Goal: Check status: Check status

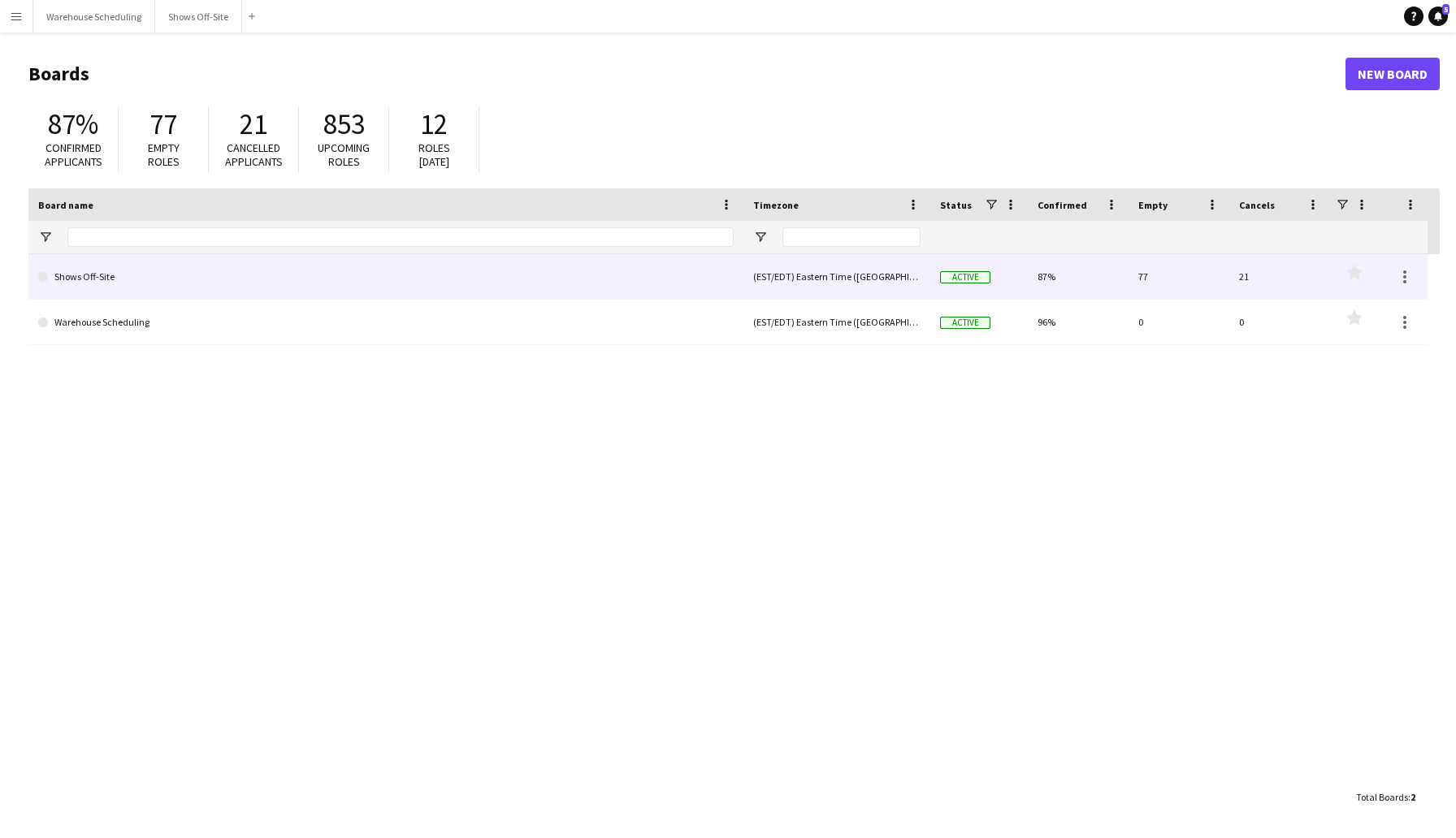
click at [149, 273] on link "Shows Off-Site" at bounding box center [386, 277] width 695 height 46
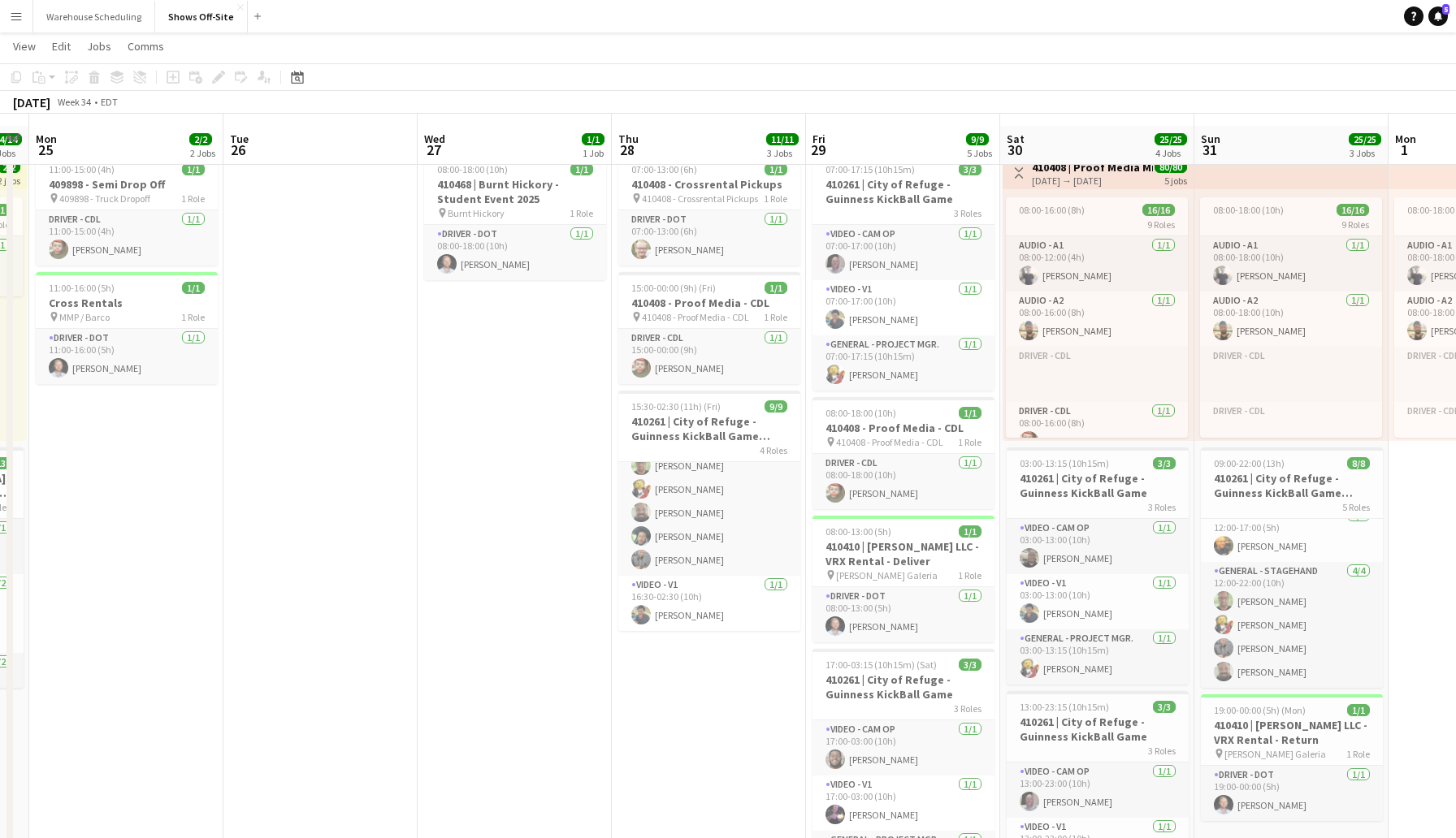
scroll to position [55, 0]
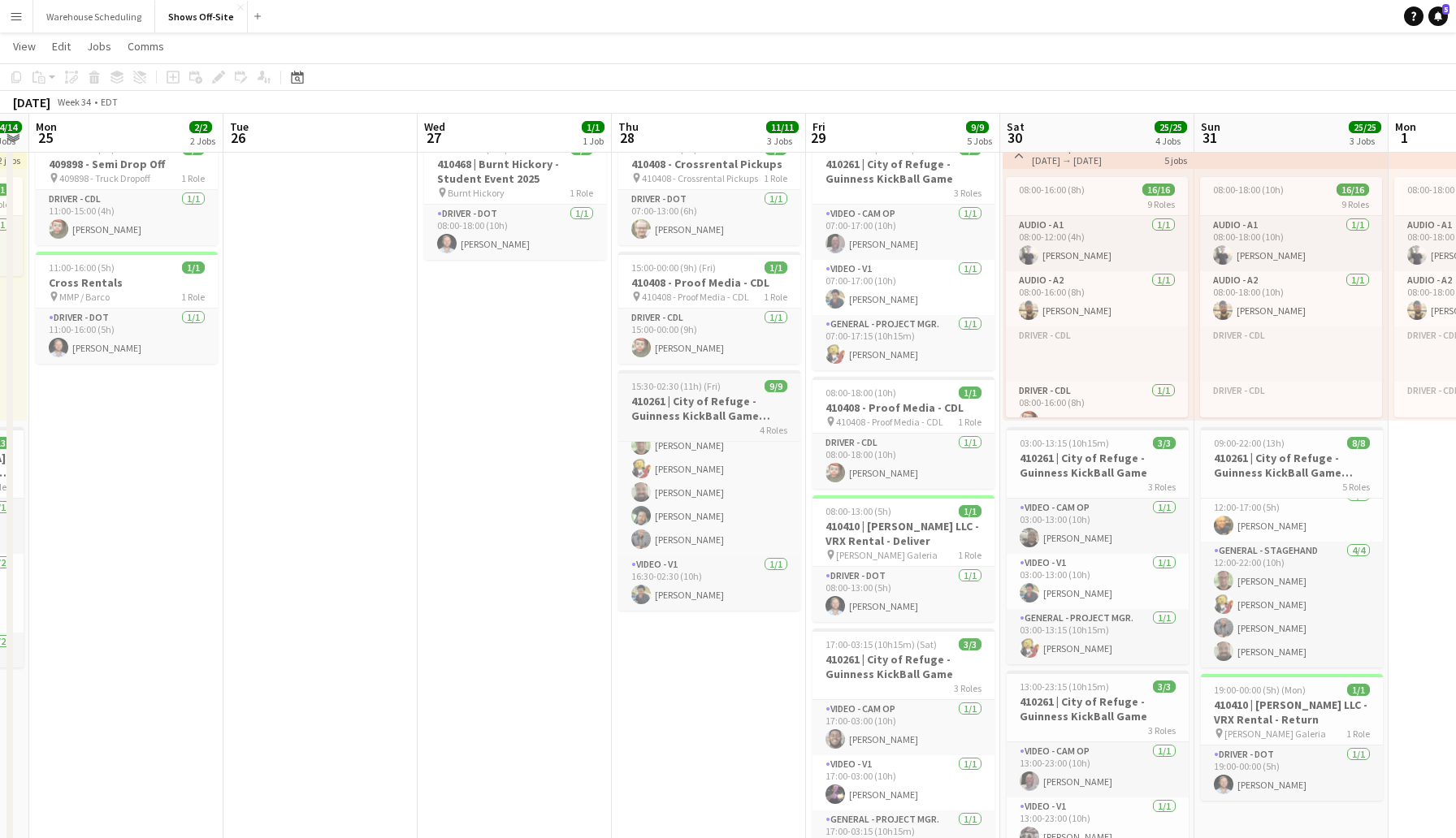
click at [733, 386] on div "15:30-02:30 (11h) (Fri) 9/9" at bounding box center [709, 386] width 182 height 12
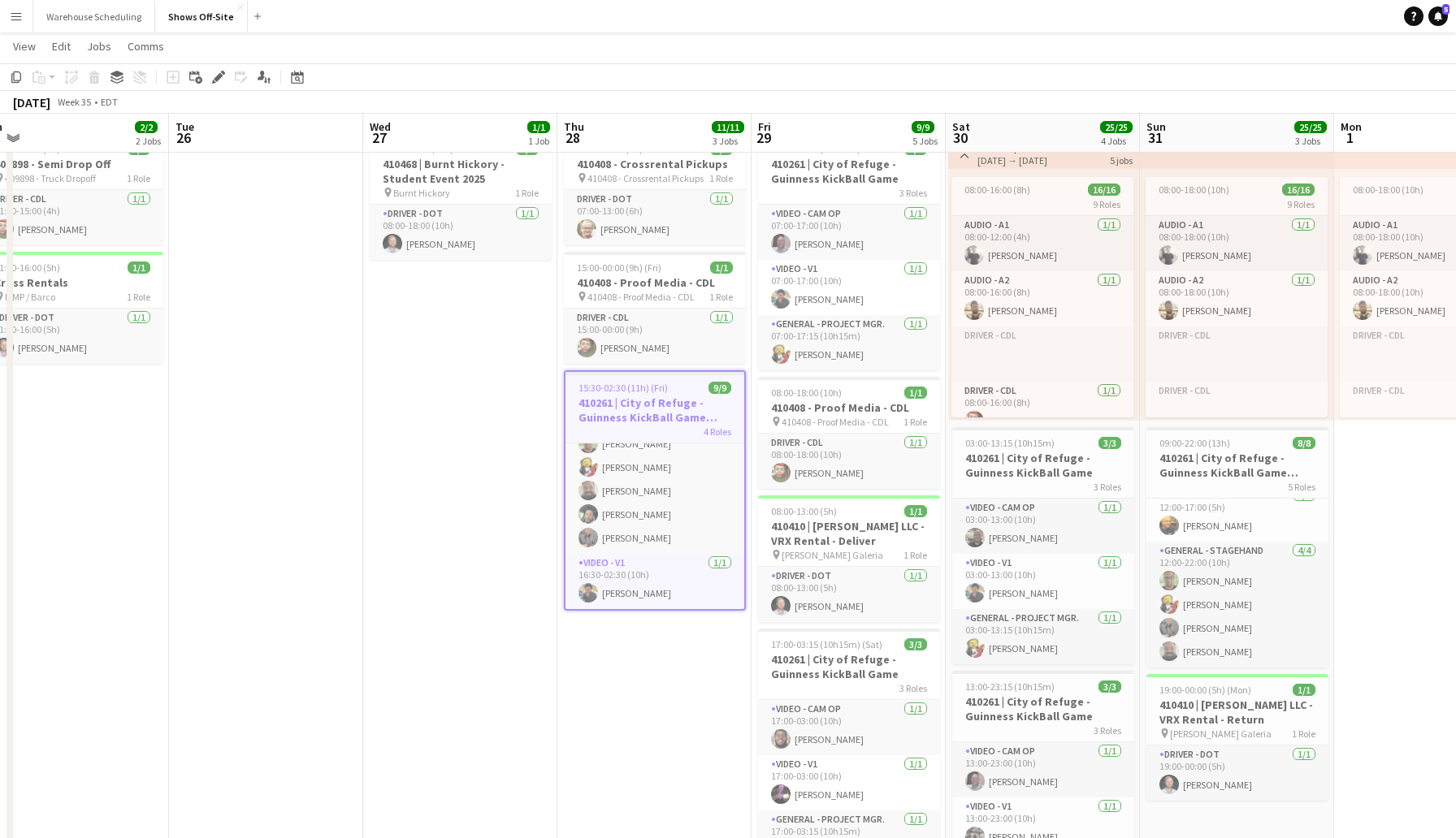
scroll to position [0, 420]
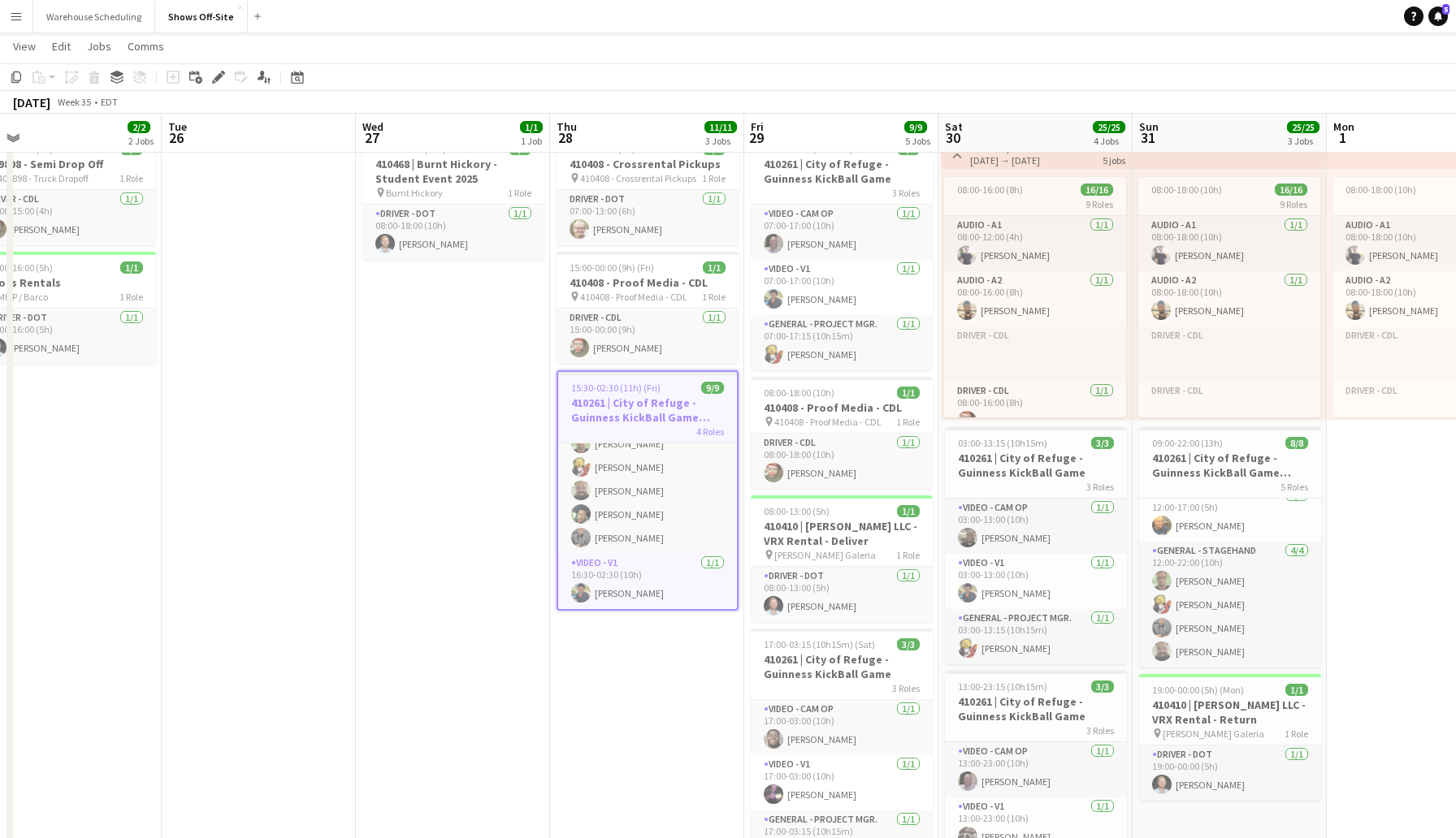
click at [490, 430] on app-date-cell "08:00-18:00 (10h) 1/1 410468 | Burnt Hickory - Student Event 2025 pin Burnt Hic…" at bounding box center [453, 657] width 195 height 1061
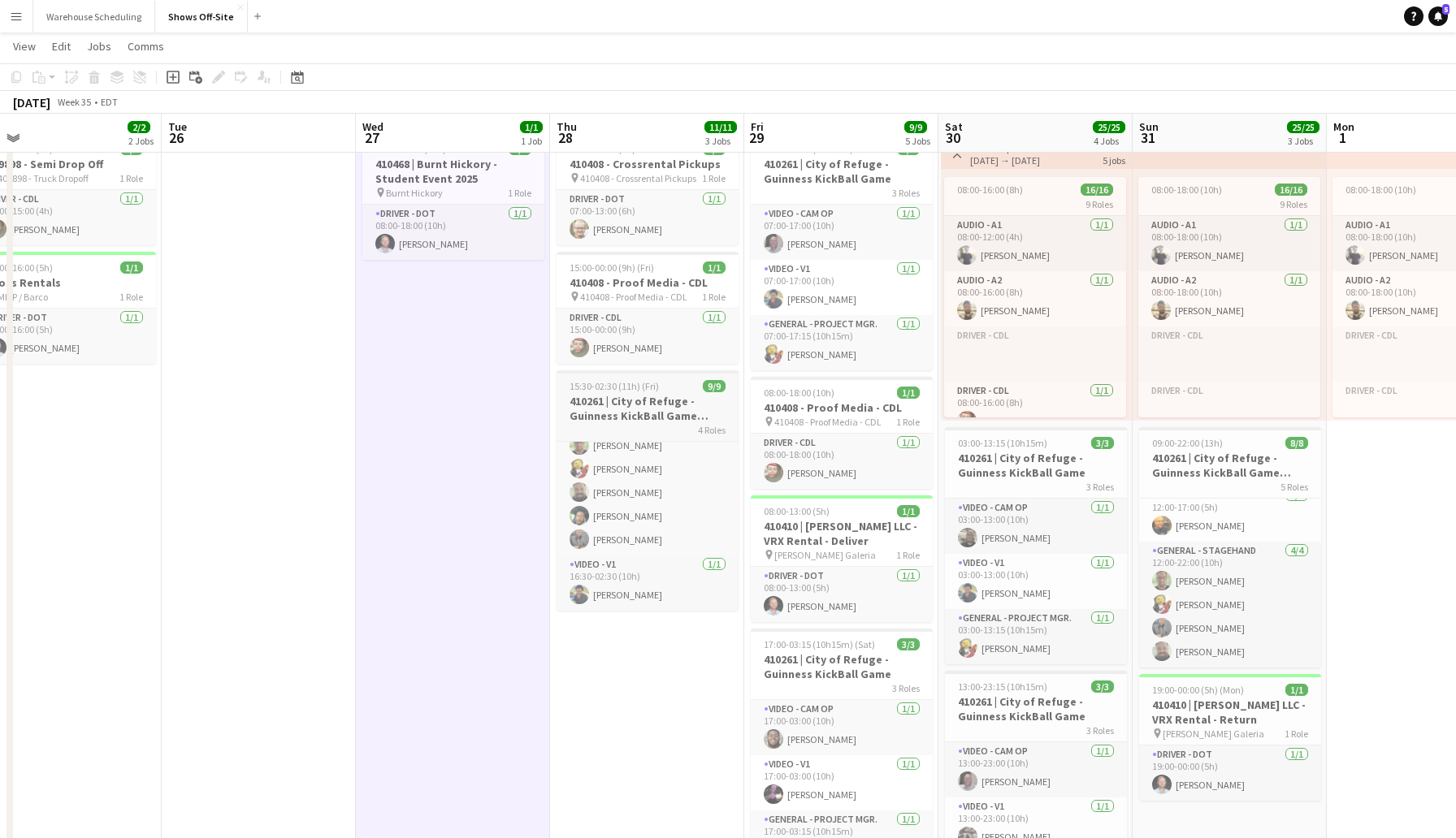
click at [640, 390] on span "15:30-02:30 (11h) (Fri)" at bounding box center [614, 386] width 90 height 12
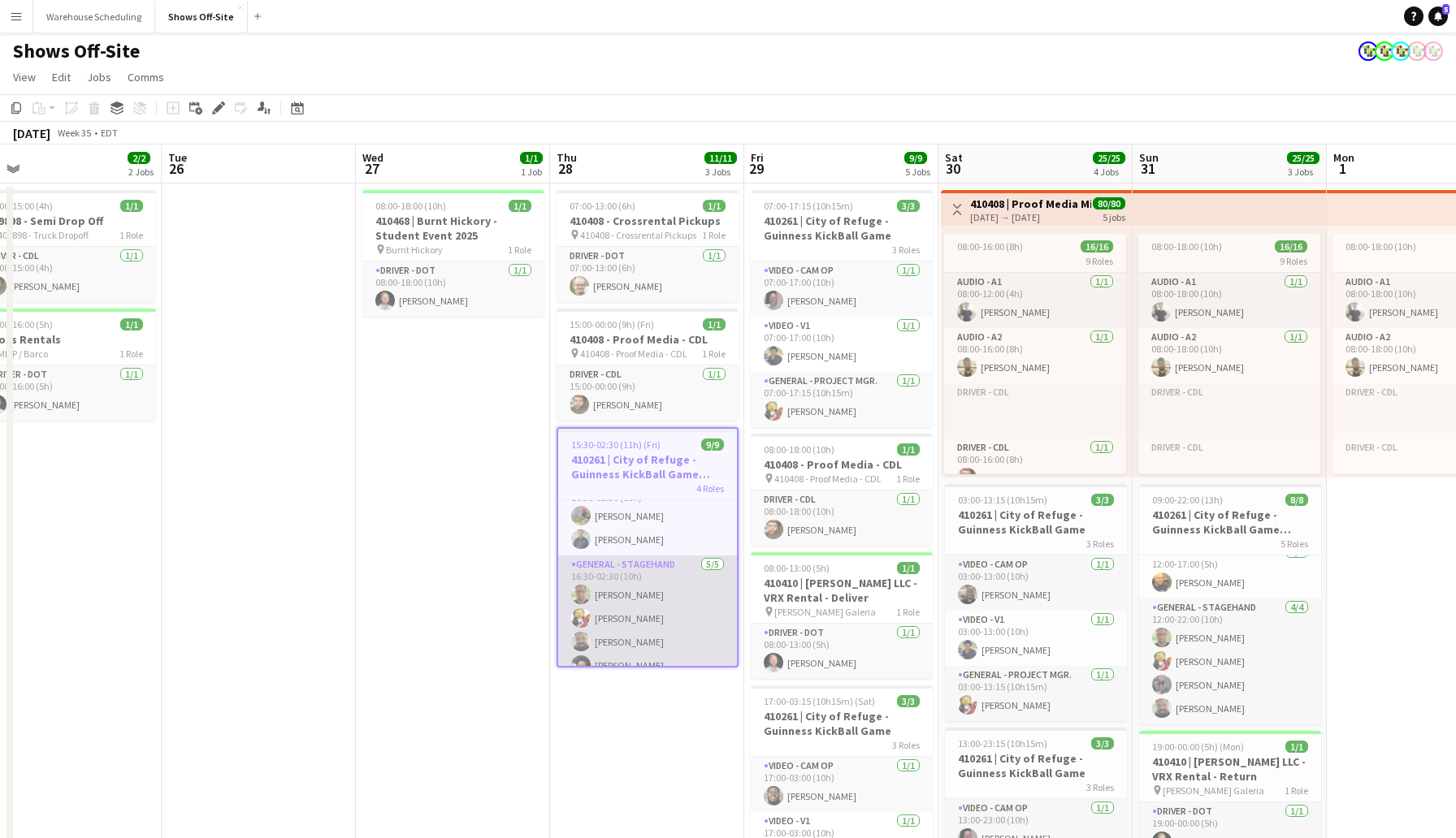
scroll to position [173, 0]
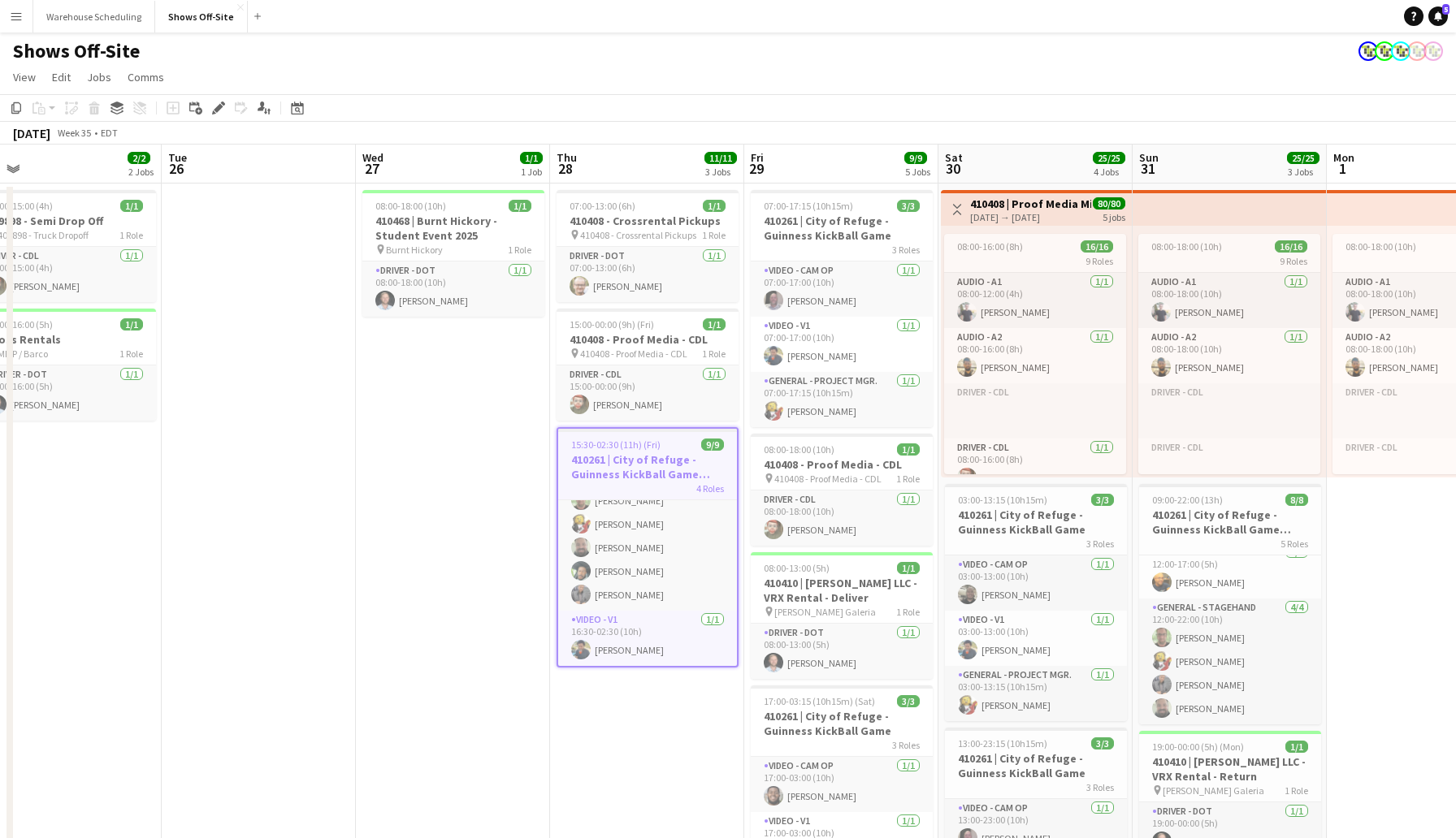
click at [521, 622] on app-date-cell "08:00-18:00 (10h) 1/1 410468 | Burnt Hickory - Student Event 2025 pin Burnt Hic…" at bounding box center [453, 714] width 195 height 1061
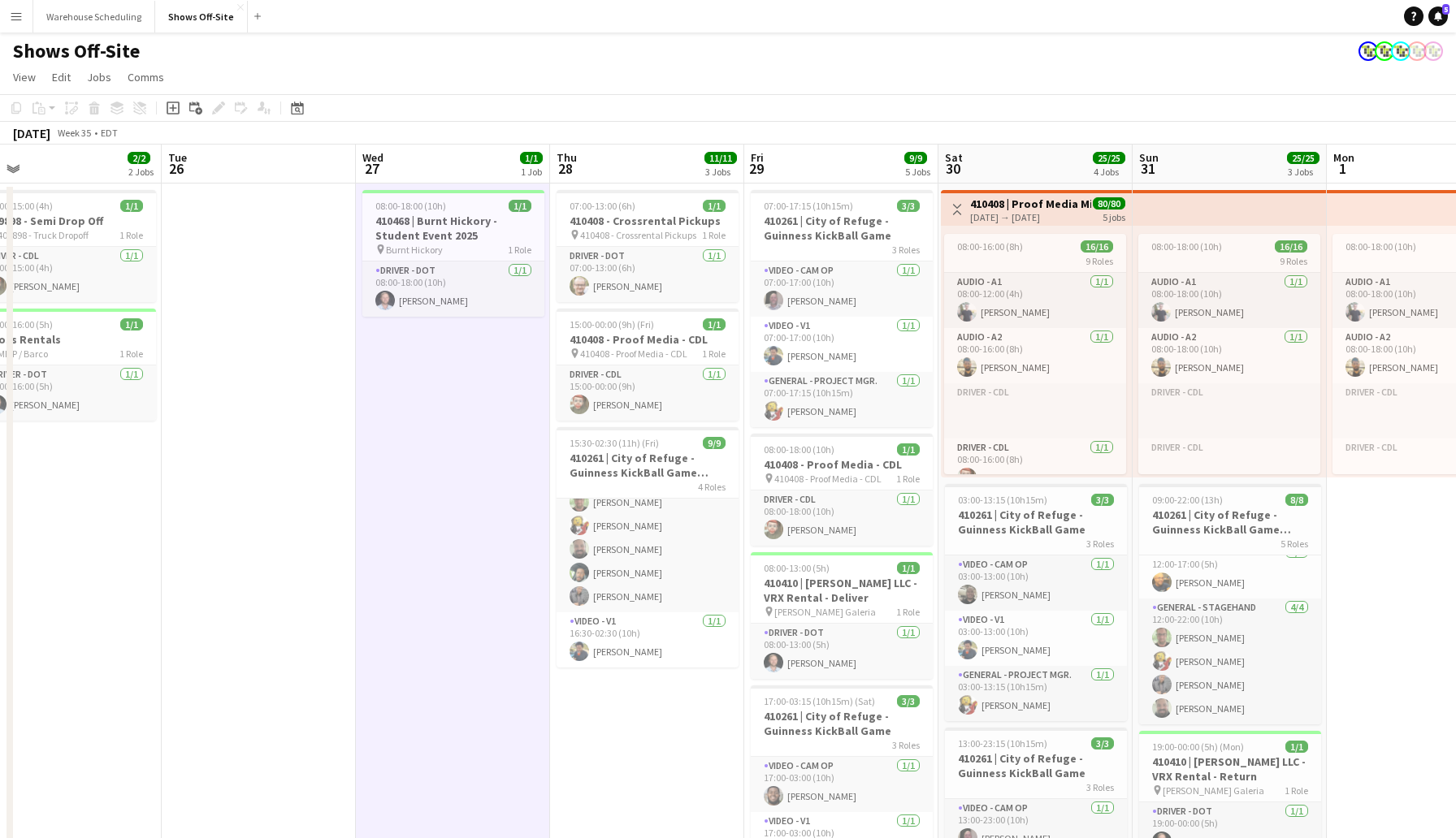
scroll to position [170, 0]
click at [640, 713] on app-date-cell "07:00-13:00 (6h) 1/1 410408 - Crossrental Pickups pin 410408 - Crossrental Pick…" at bounding box center [647, 714] width 195 height 1061
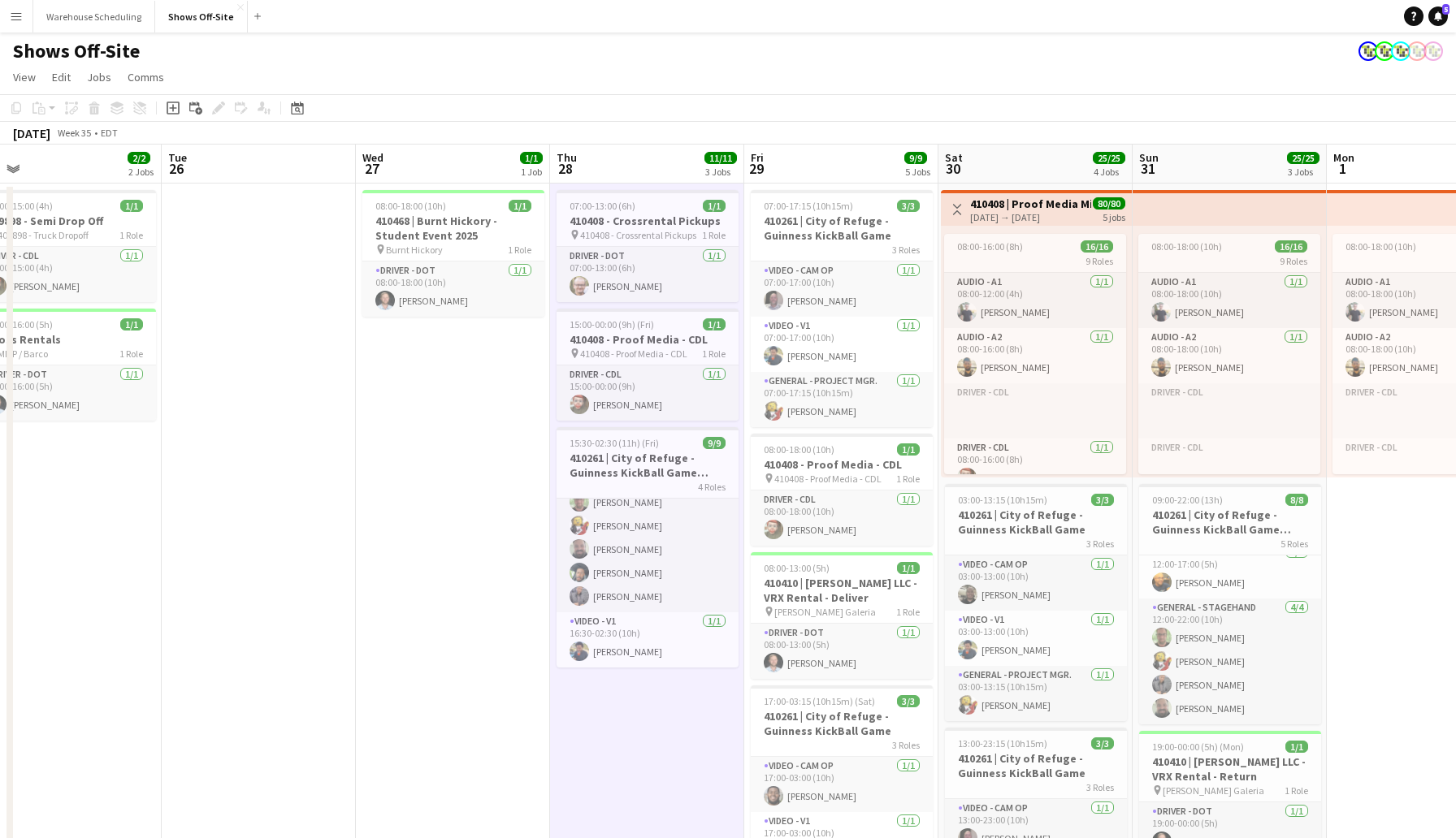
click at [837, 169] on app-board-header-date "Fri 29 9/9 5 Jobs" at bounding box center [842, 164] width 195 height 39
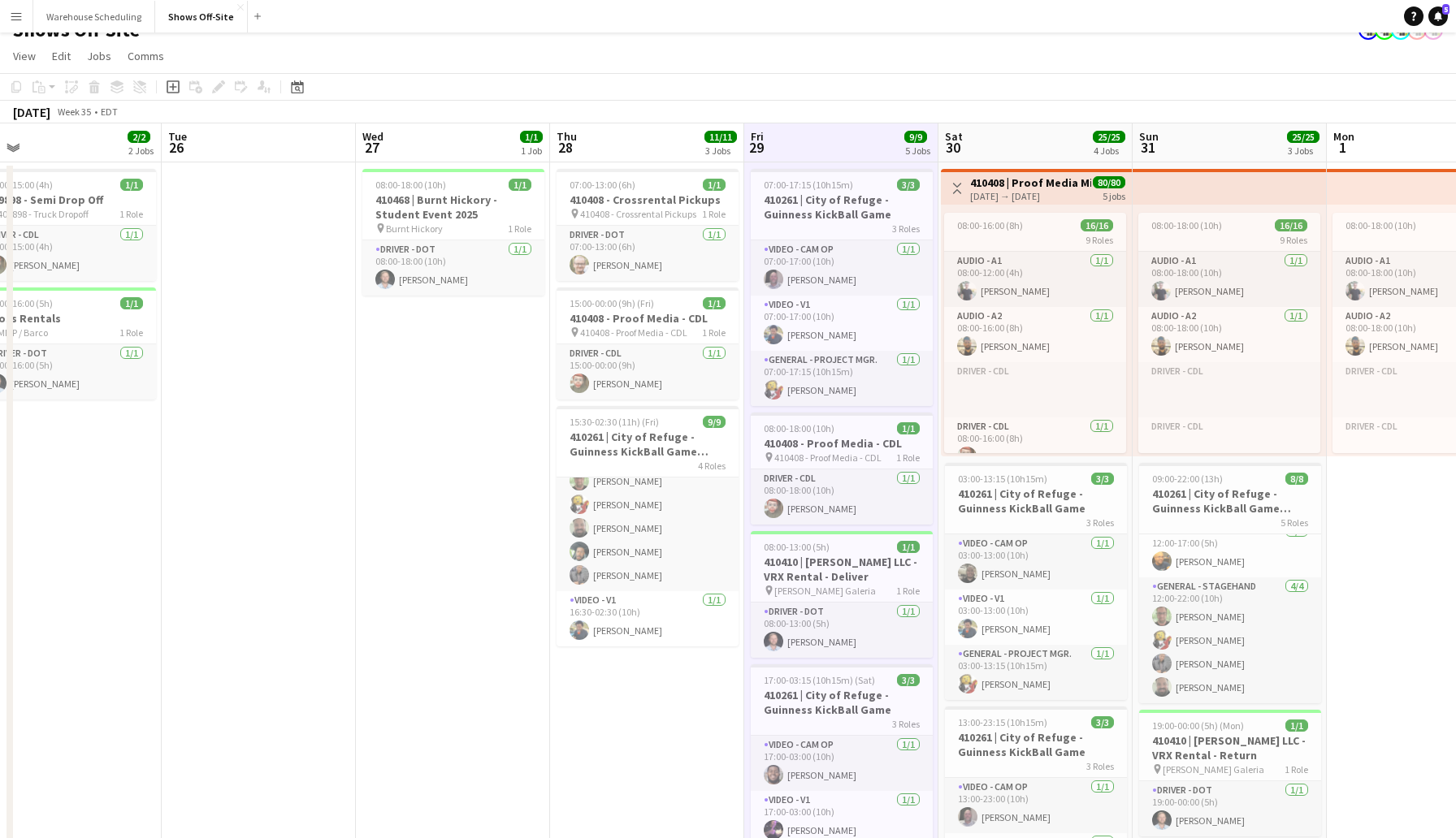
scroll to position [0, 0]
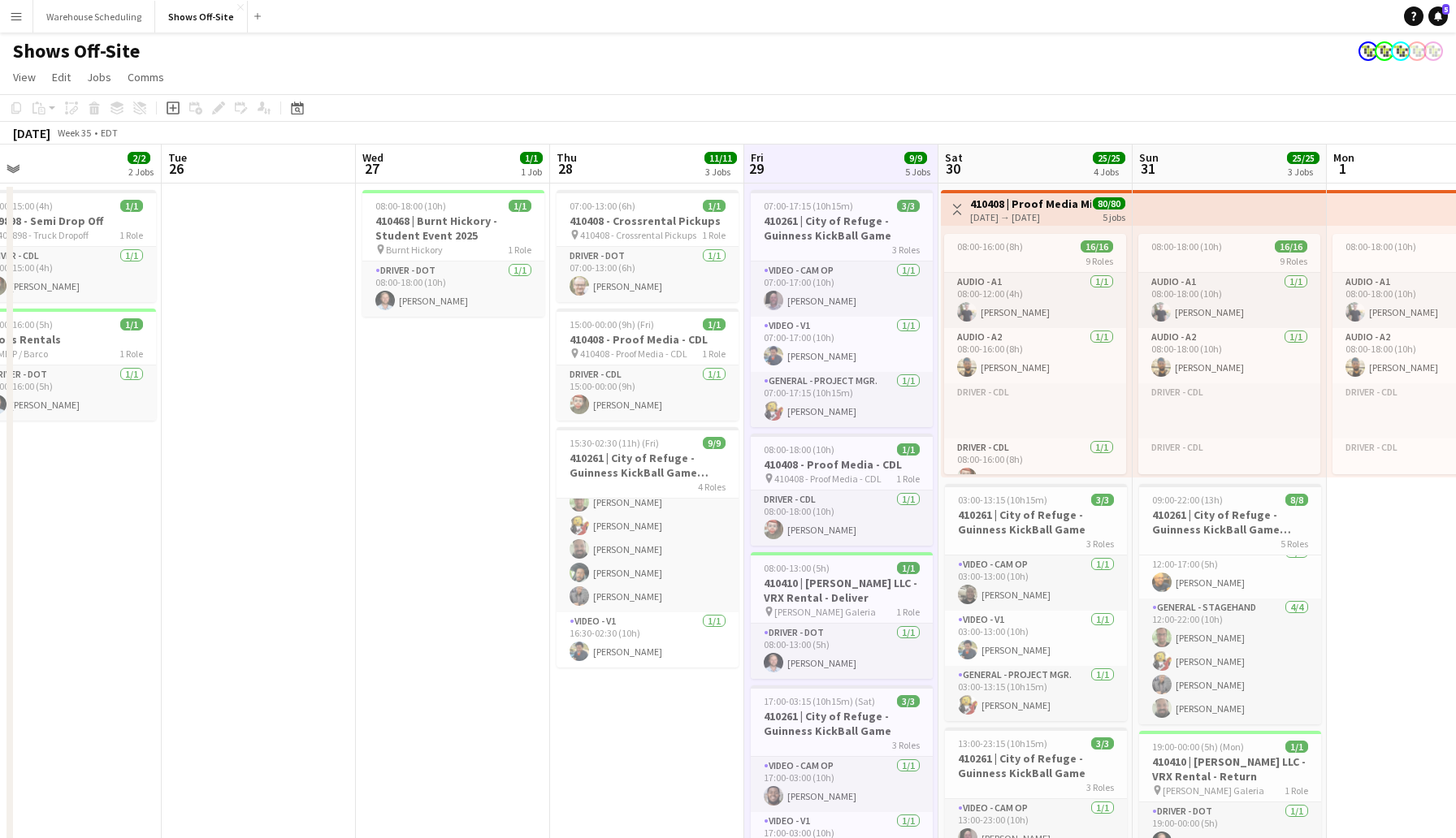
click at [501, 569] on app-date-cell "08:00-18:00 (10h) 1/1 410468 | Burnt Hickory - Student Event 2025 pin Burnt Hic…" at bounding box center [453, 714] width 195 height 1061
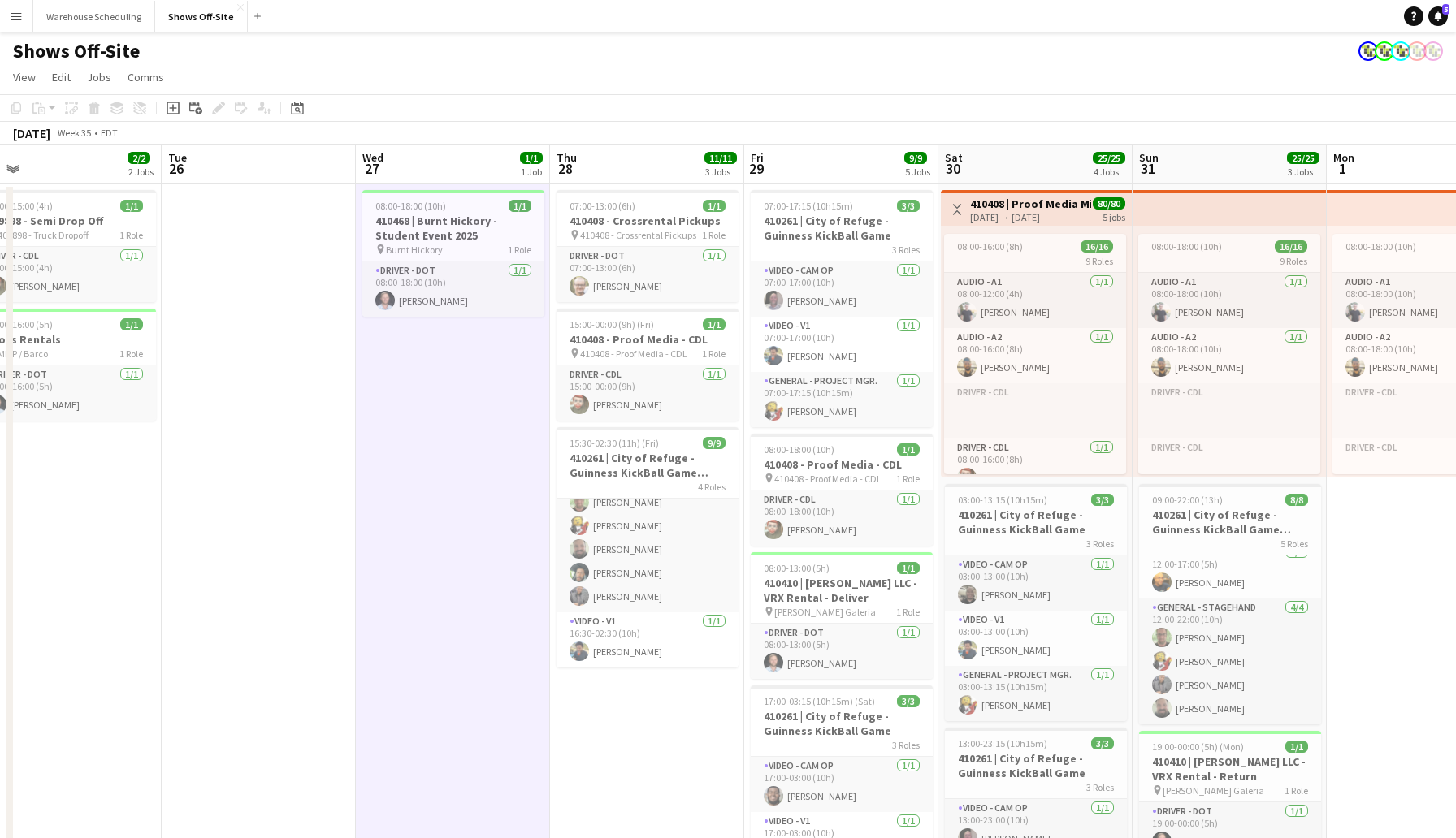
click at [501, 569] on app-date-cell "08:00-18:00 (10h) 1/1 410468 | Burnt Hickory - Student Event 2025 pin Burnt Hic…" at bounding box center [453, 714] width 195 height 1061
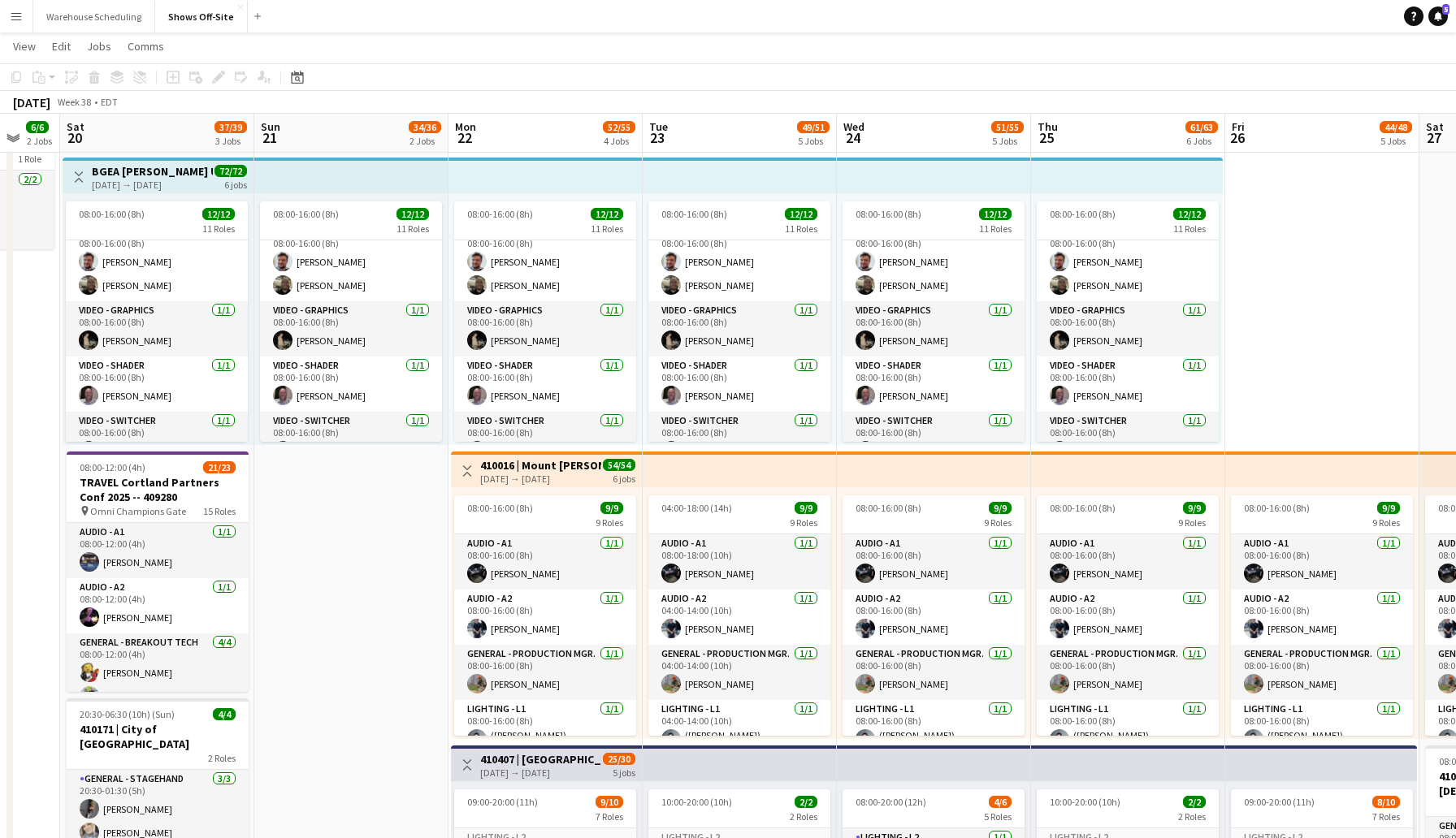
scroll to position [381, 0]
